Goal: Information Seeking & Learning: Learn about a topic

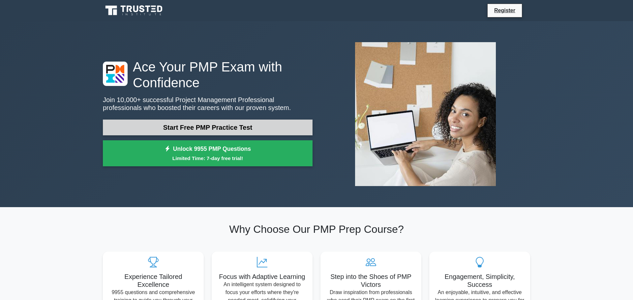
click at [227, 126] on link "Start Free PMP Practice Test" at bounding box center [208, 128] width 210 height 16
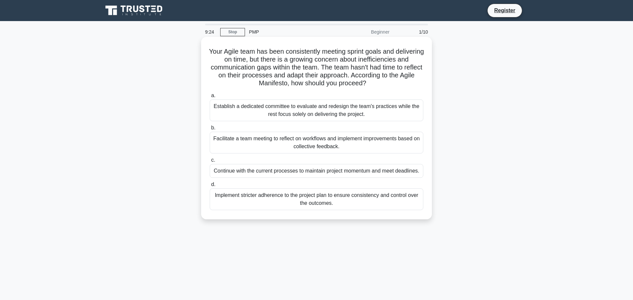
click at [245, 139] on div "Facilitate a team meeting to reflect on workflows and implement improvements ba…" at bounding box center [317, 143] width 214 height 22
click at [210, 130] on input "b. Facilitate a team meeting to reflect on workflows and implement improvements…" at bounding box center [210, 128] width 0 height 4
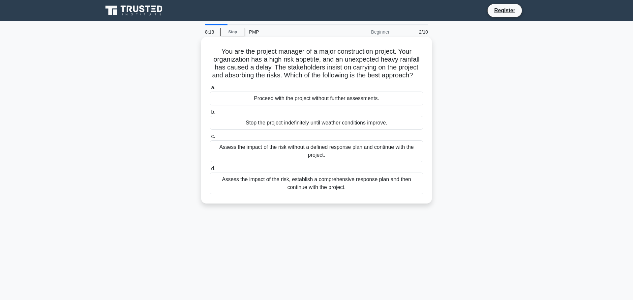
click at [279, 179] on div "Assess the impact of the risk, establish a comprehensive response plan and then…" at bounding box center [317, 184] width 214 height 22
click at [210, 171] on input "d. Assess the impact of the risk, establish a comprehensive response plan and t…" at bounding box center [210, 169] width 0 height 4
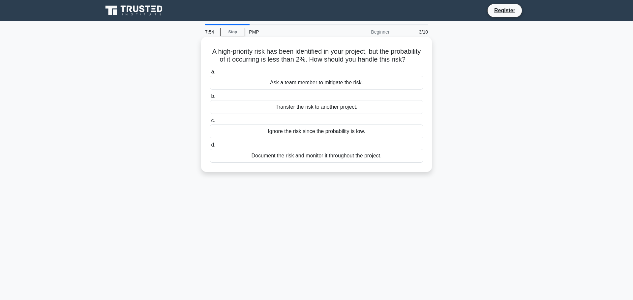
click at [301, 156] on div "Document the risk and monitor it throughout the project." at bounding box center [317, 156] width 214 height 14
click at [210, 147] on input "d. Document the risk and monitor it throughout the project." at bounding box center [210, 145] width 0 height 4
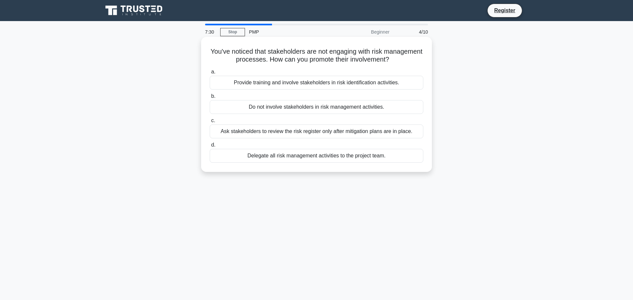
click at [267, 85] on div "Provide training and involve stakeholders in risk identification activities." at bounding box center [317, 83] width 214 height 14
click at [210, 74] on input "a. Provide training and involve stakeholders in risk identification activities." at bounding box center [210, 72] width 0 height 4
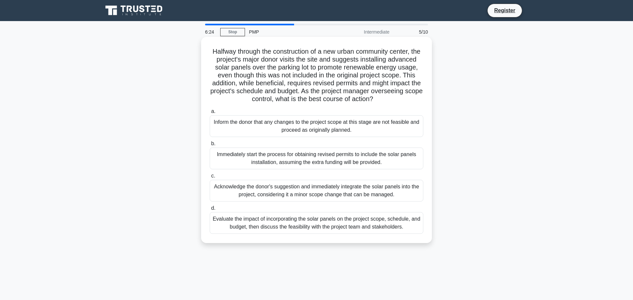
click at [319, 223] on div "Evaluate the impact of incorporating the solar panels on the project scope, sch…" at bounding box center [317, 223] width 214 height 22
click at [210, 211] on input "d. Evaluate the impact of incorporating the solar panels on the project scope, …" at bounding box center [210, 208] width 0 height 4
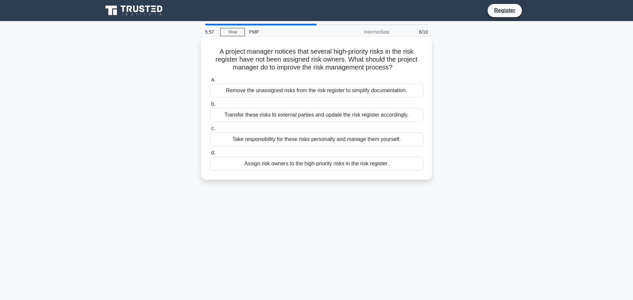
click at [289, 162] on div "Assign risk owners to the high-priority risks in the risk register." at bounding box center [317, 164] width 214 height 14
click at [210, 155] on input "d. Assign risk owners to the high-priority risks in the risk register." at bounding box center [210, 153] width 0 height 4
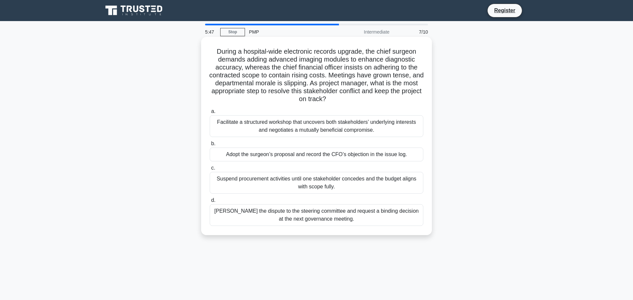
click at [249, 131] on div "Facilitate a structured workshop that uncovers both stakeholders’ underlying in…" at bounding box center [317, 126] width 214 height 22
click at [210, 114] on input "a. Facilitate a structured workshop that uncovers both stakeholders’ underlying…" at bounding box center [210, 111] width 0 height 4
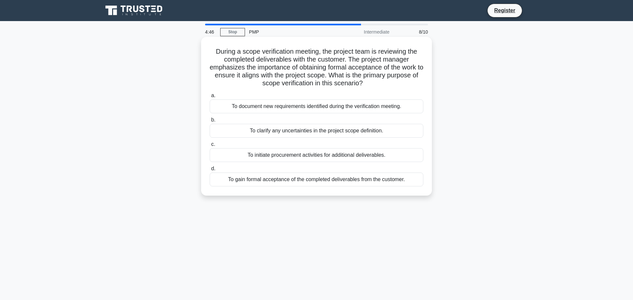
click at [311, 130] on div "To clarify any uncertainties in the project scope definition." at bounding box center [317, 131] width 214 height 14
click at [210, 122] on input "b. To clarify any uncertainties in the project scope definition." at bounding box center [210, 120] width 0 height 4
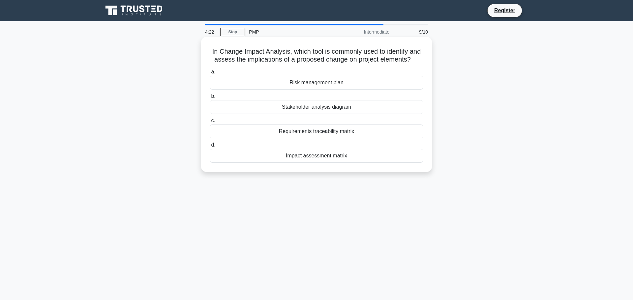
click at [290, 84] on div "Risk management plan" at bounding box center [317, 83] width 214 height 14
click at [210, 74] on input "a. Risk management plan" at bounding box center [210, 72] width 0 height 4
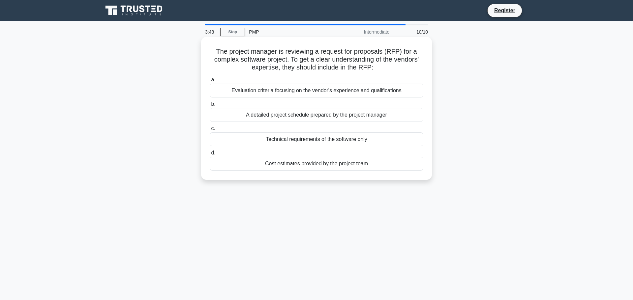
click at [289, 165] on div "Cost estimates provided by the project team" at bounding box center [317, 164] width 214 height 14
click at [210, 155] on input "d. Cost estimates provided by the project team" at bounding box center [210, 153] width 0 height 4
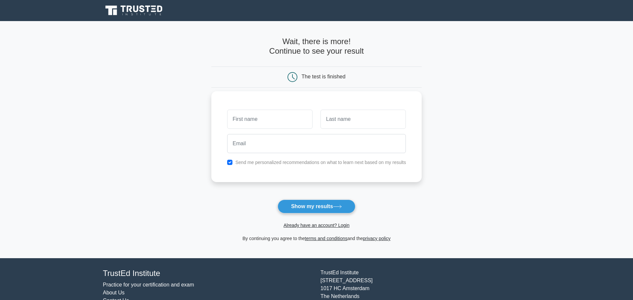
click at [276, 121] on input "text" at bounding box center [269, 119] width 85 height 19
click at [328, 209] on button "Show my results" at bounding box center [317, 207] width 78 height 14
